Goal: Information Seeking & Learning: Check status

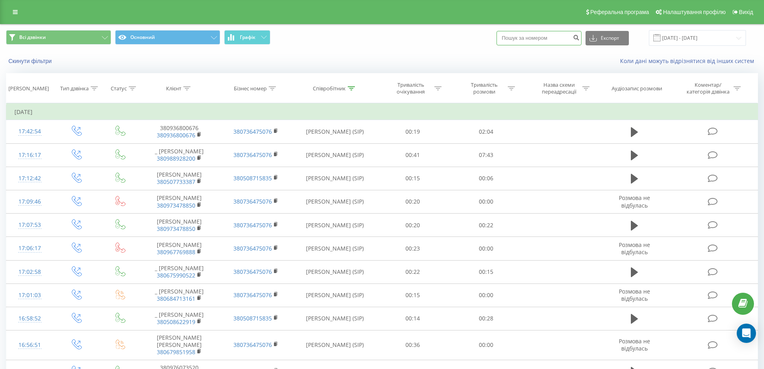
click at [536, 37] on input at bounding box center [539, 38] width 85 height 14
paste input "380934220073"
type input "380934220073"
click at [580, 39] on icon "submit" at bounding box center [576, 36] width 7 height 5
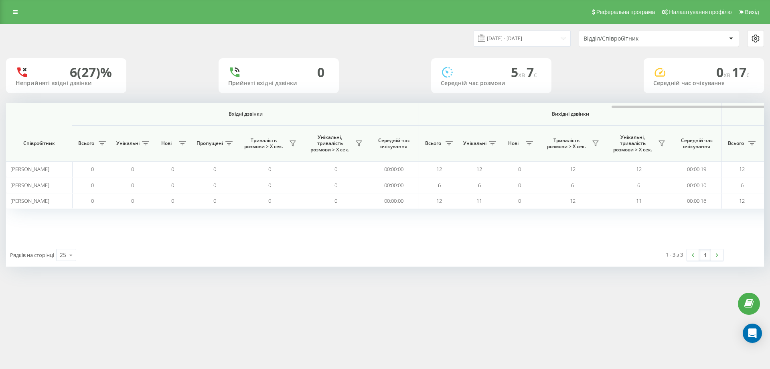
scroll to position [0, 361]
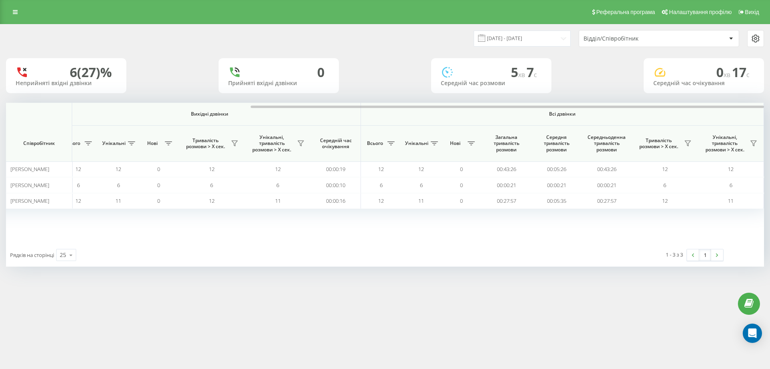
click at [595, 39] on div "Відділ/Співробітник" at bounding box center [632, 38] width 96 height 7
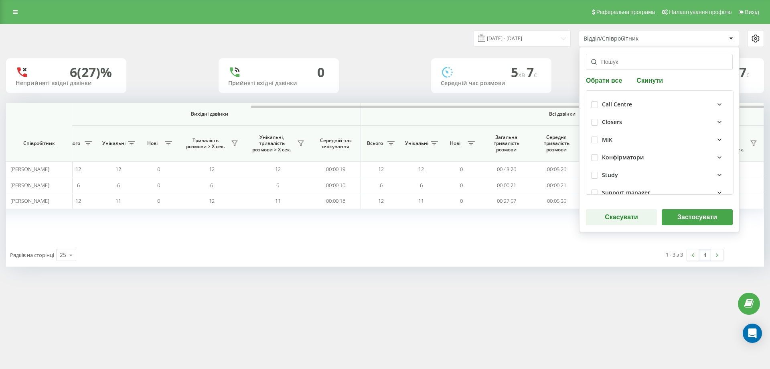
click at [692, 217] on button "Застосувати" at bounding box center [697, 217] width 71 height 16
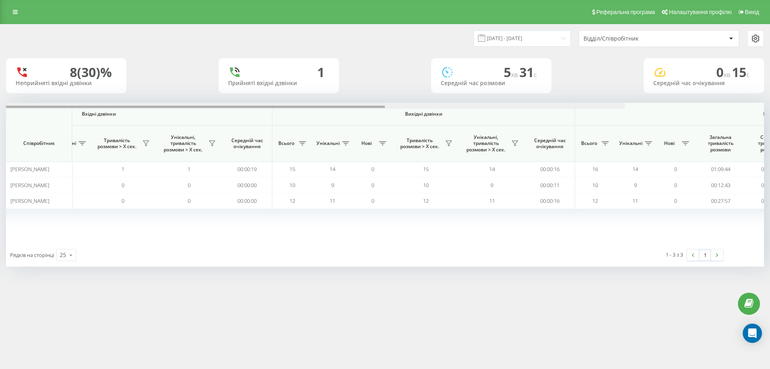
drag, startPoint x: 357, startPoint y: 106, endPoint x: 594, endPoint y: 114, distance: 237.7
click at [573, 114] on div "Вхідні дзвінки Вихідні дзвінки Всі дзвінки Співробітник Всього Унікальні Нові П…" at bounding box center [385, 173] width 758 height 140
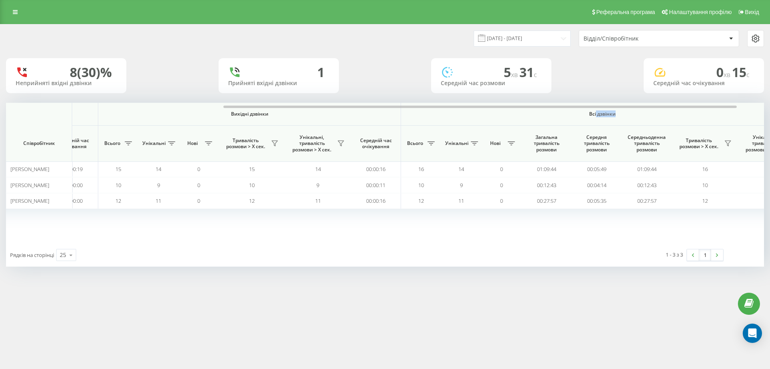
drag, startPoint x: 662, startPoint y: 115, endPoint x: 673, endPoint y: 114, distance: 10.5
click at [673, 114] on span "Всі дзвінки" at bounding box center [603, 114] width 356 height 6
click at [540, 238] on div "Вхідні дзвінки Вихідні дзвінки Всі дзвінки Співробітник Всього Унікальні Нові П…" at bounding box center [385, 173] width 758 height 140
click at [613, 43] on div "Відділ/Співробітник" at bounding box center [659, 38] width 160 height 16
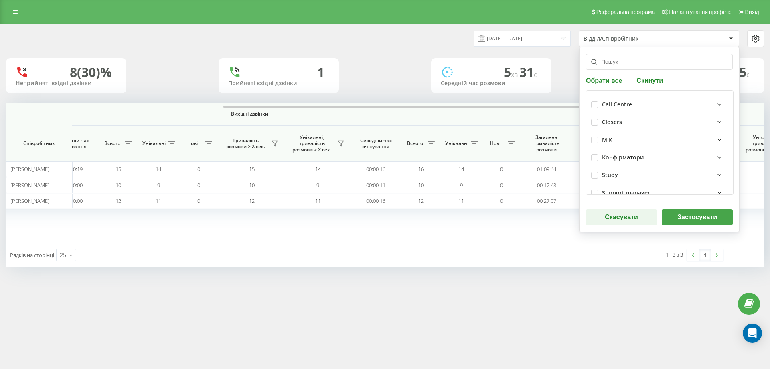
drag, startPoint x: 687, startPoint y: 218, endPoint x: 683, endPoint y: 211, distance: 8.3
click at [687, 217] on button "Застосувати" at bounding box center [697, 217] width 71 height 16
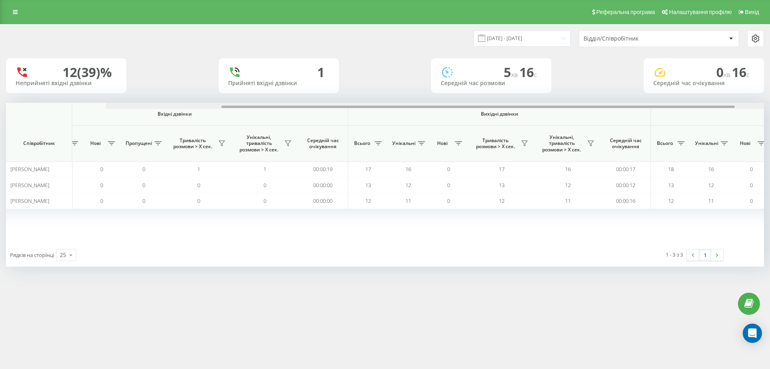
scroll to position [0, 361]
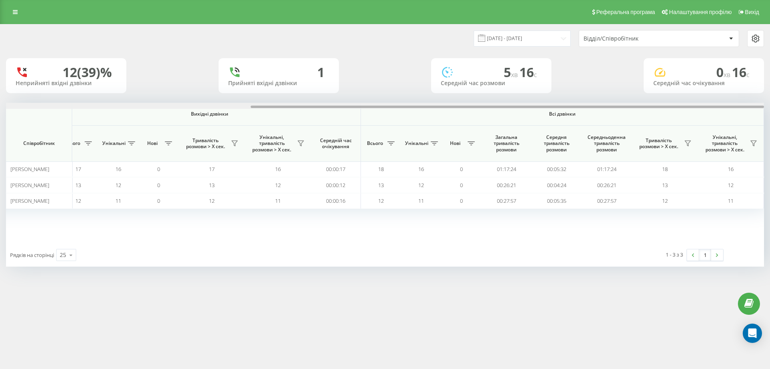
drag, startPoint x: 334, startPoint y: 108, endPoint x: 672, endPoint y: 147, distance: 340.2
click at [703, 103] on div at bounding box center [385, 106] width 758 height 6
click at [561, 40] on input "19.09.2025 - 19.09.2025" at bounding box center [522, 38] width 97 height 16
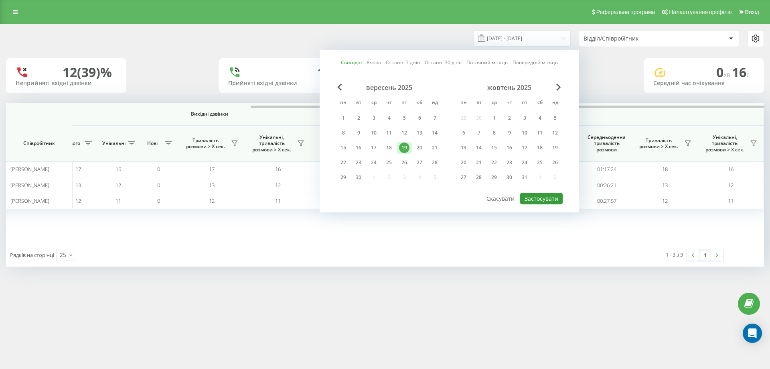
click at [548, 197] on button "Застосувати" at bounding box center [541, 199] width 43 height 12
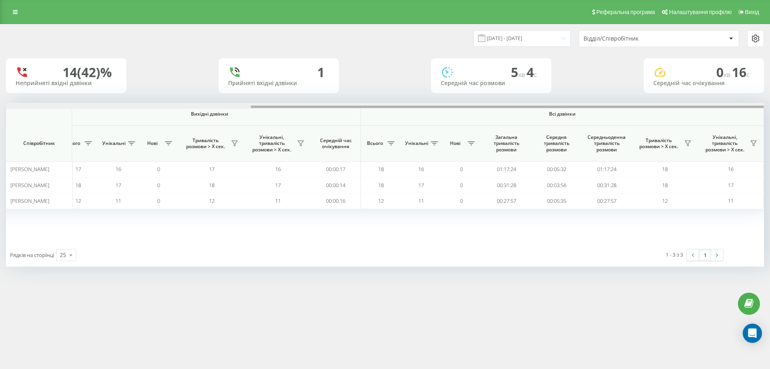
drag, startPoint x: 377, startPoint y: 106, endPoint x: 763, endPoint y: 119, distance: 386.2
click at [763, 119] on div "Вхідні дзвінки Вихідні дзвінки Всі дзвінки Співробітник Всього Унікальні Нові П…" at bounding box center [385, 173] width 758 height 140
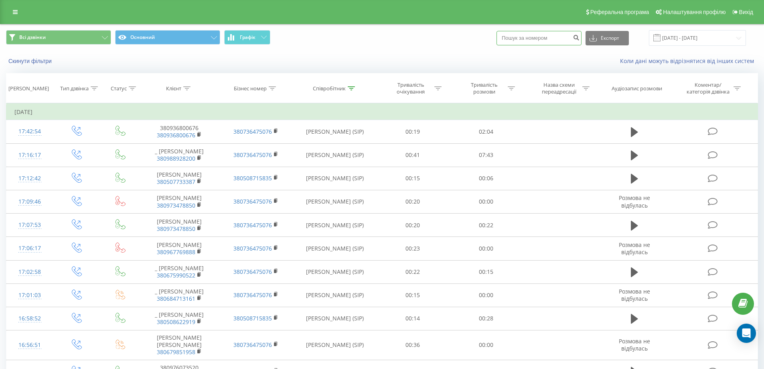
click at [538, 37] on input at bounding box center [539, 38] width 85 height 14
paste input "380934220073"
type input "380934220073"
click at [580, 41] on button "submit" at bounding box center [576, 38] width 11 height 14
click at [535, 41] on input at bounding box center [539, 38] width 85 height 14
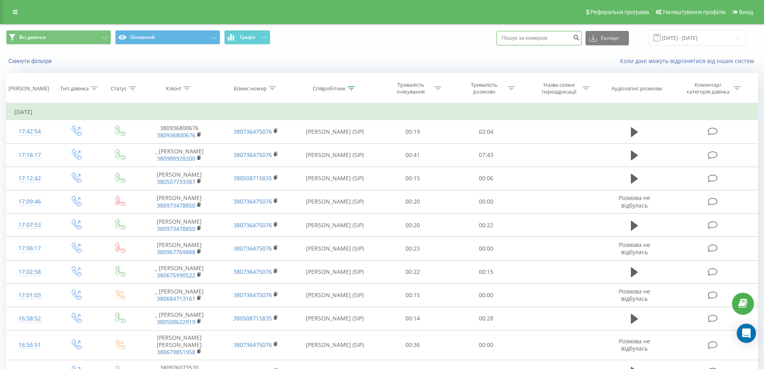
paste input "380676369800"
type input "380676369800"
click at [580, 38] on icon "submit" at bounding box center [576, 36] width 7 height 5
